Goal: Information Seeking & Learning: Learn about a topic

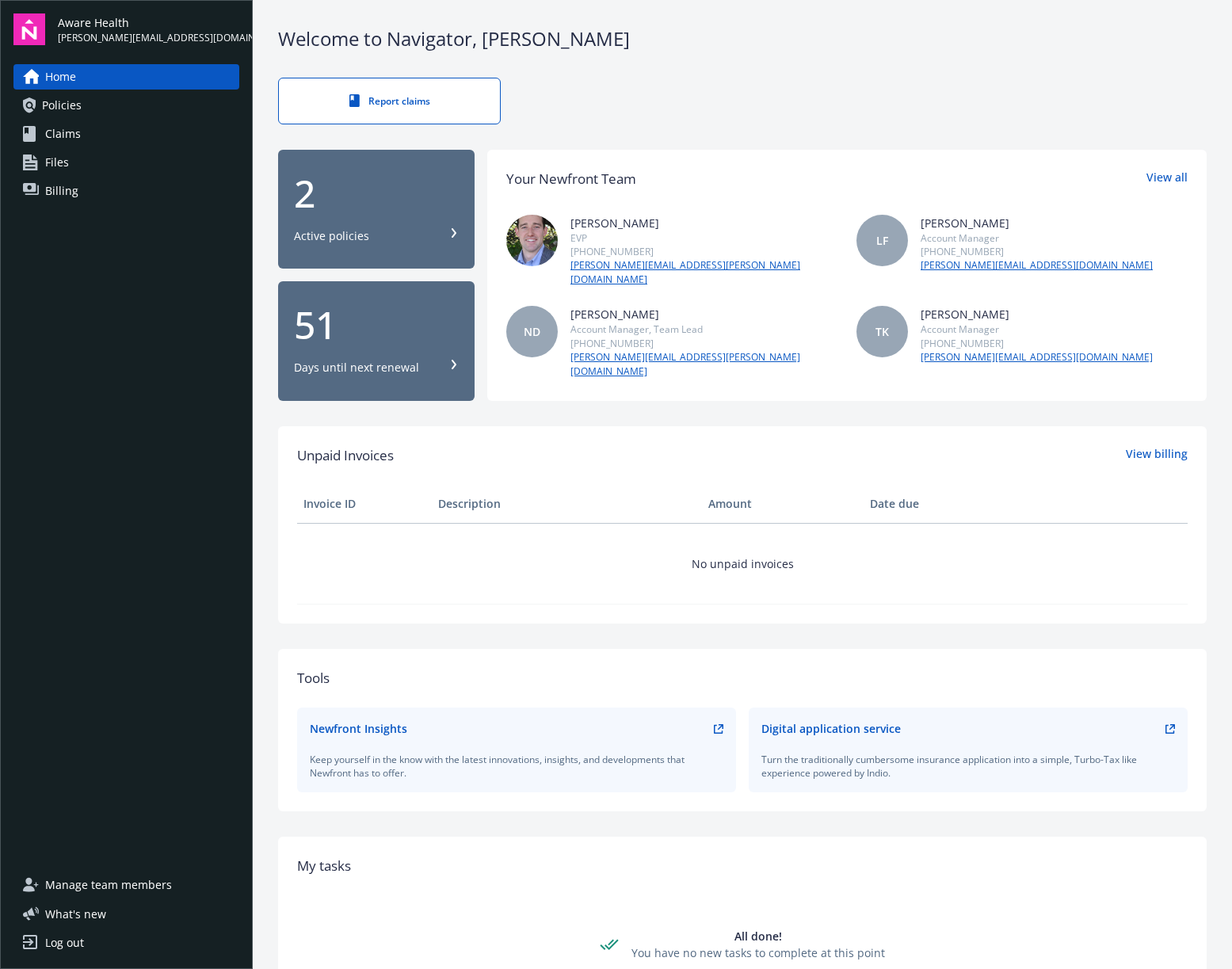
click at [381, 228] on div "Active policies" at bounding box center [376, 236] width 165 height 16
click at [799, 720] on div "Digital application service" at bounding box center [831, 728] width 140 height 17
click at [1027, 753] on div "Turn the traditionally cumbersome insurance application into a simple, Turbo-Ta…" at bounding box center [968, 766] width 413 height 27
click at [1169, 724] on icon at bounding box center [1170, 728] width 9 height 9
